Goal: Information Seeking & Learning: Learn about a topic

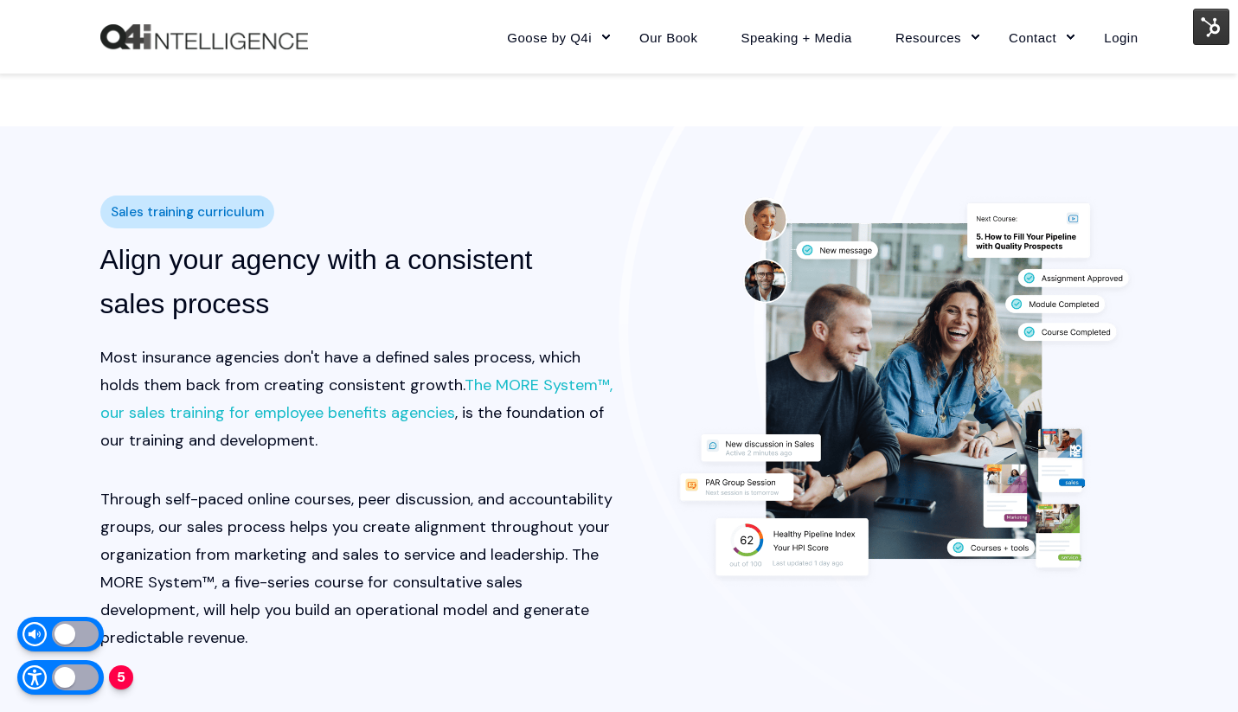
scroll to position [1831, 0]
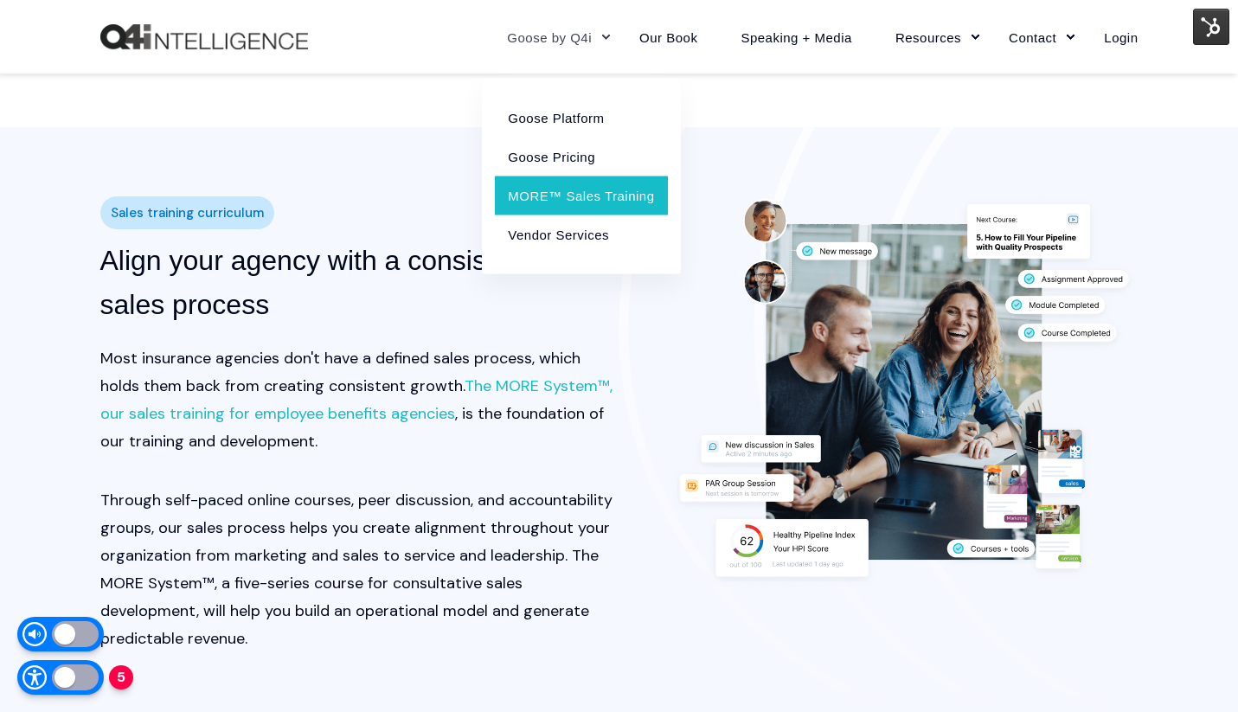
click at [568, 187] on link "MORE™ Sales Training" at bounding box center [581, 195] width 172 height 39
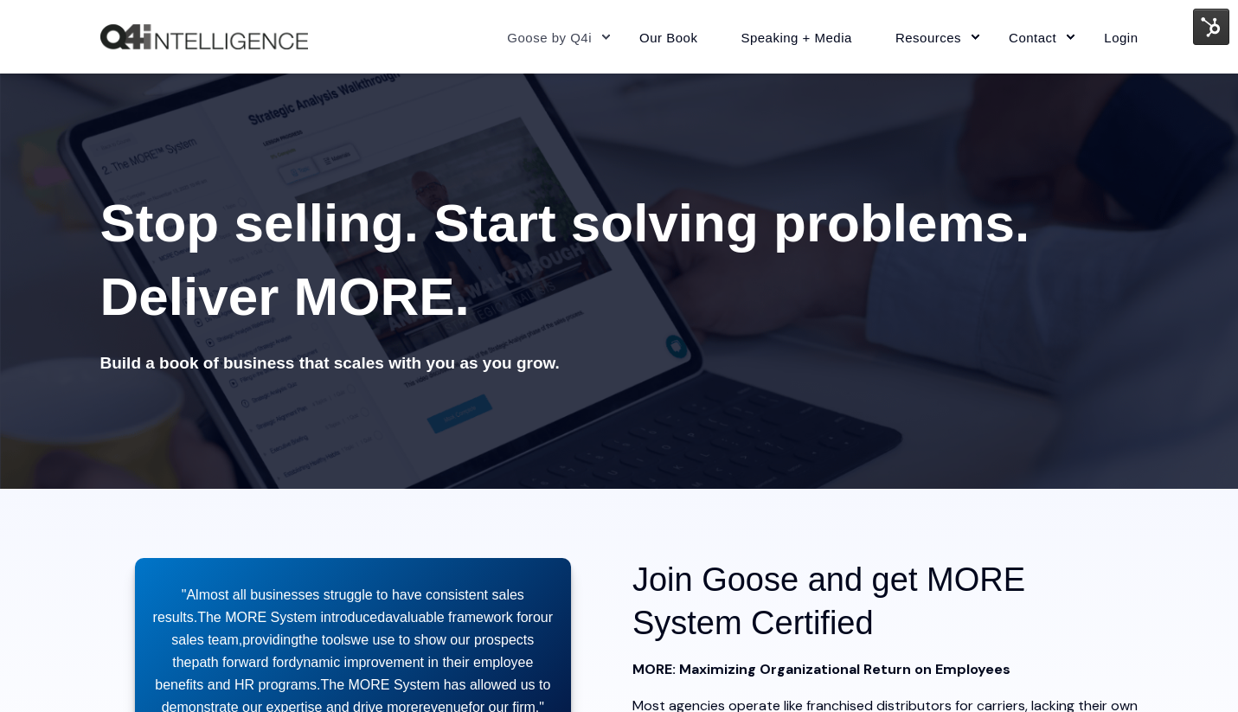
scroll to position [42, 0]
